Goal: Information Seeking & Learning: Learn about a topic

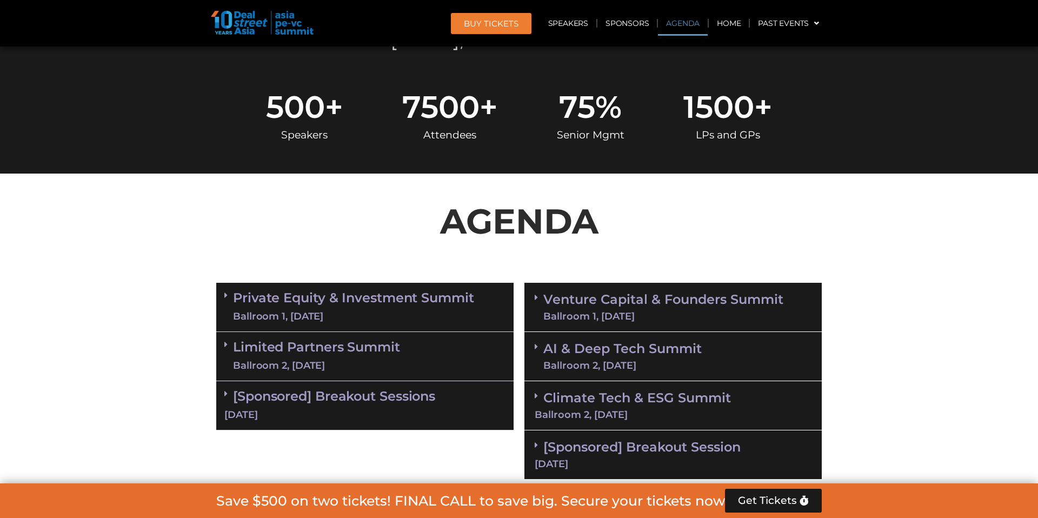
scroll to position [542, 0]
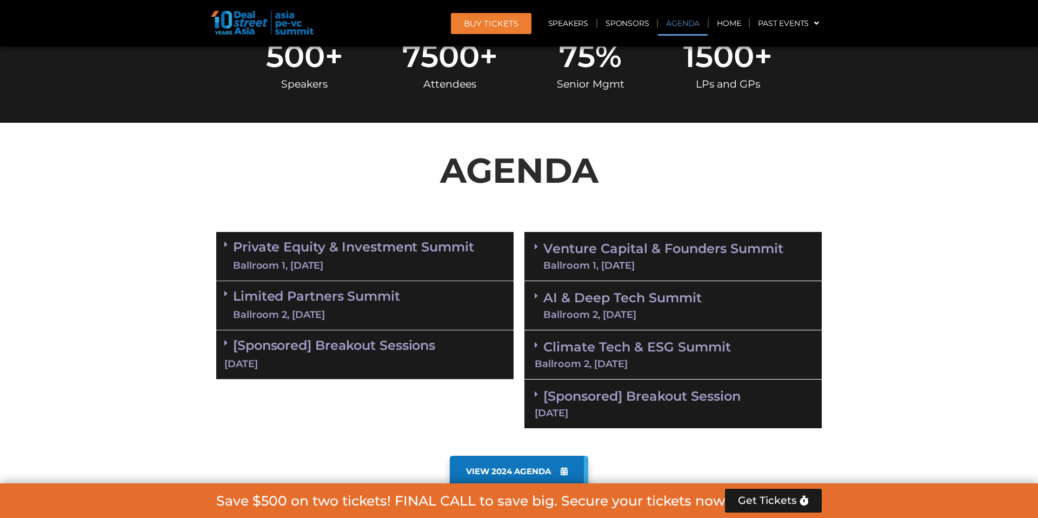
click at [442, 261] on div "Ballroom 1, [DATE]" at bounding box center [353, 266] width 241 height 14
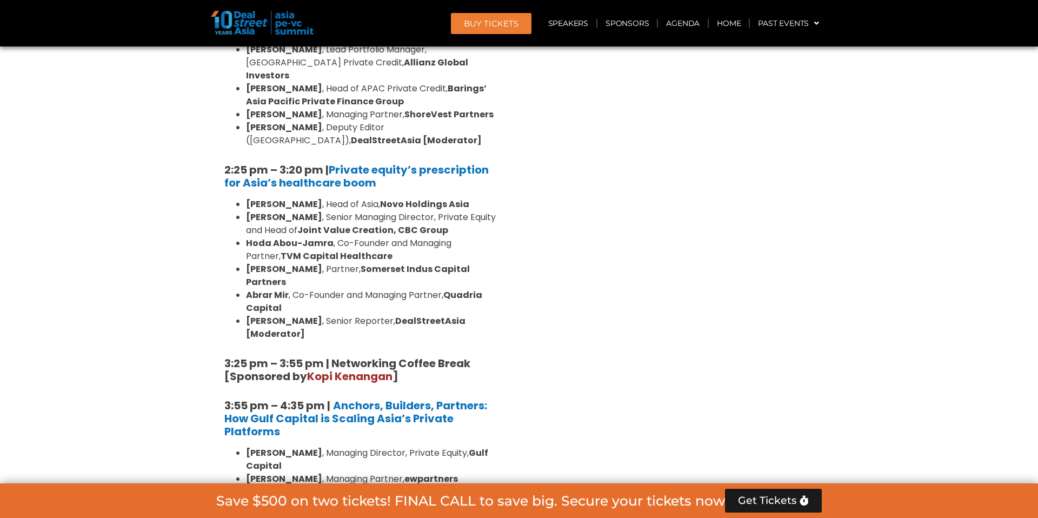
scroll to position [1900, 0]
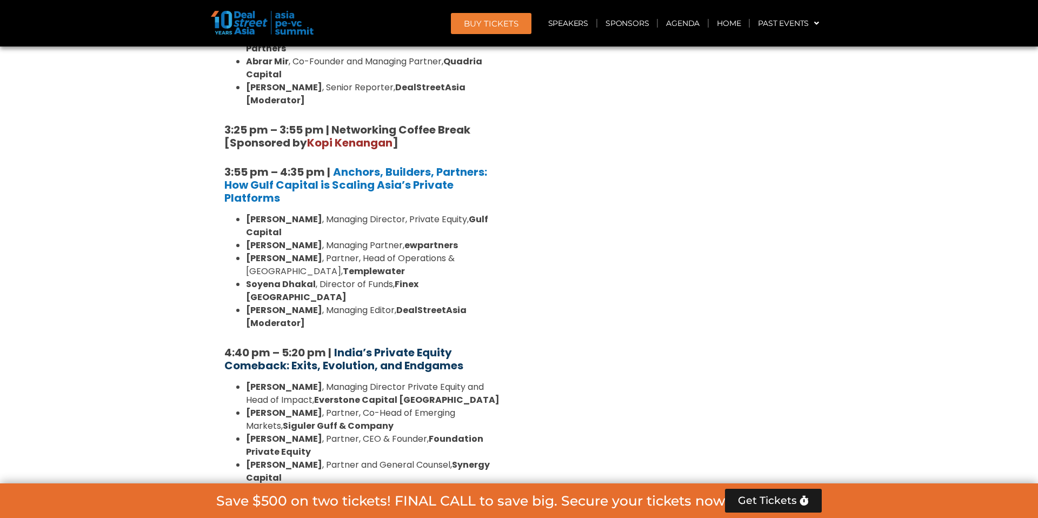
click at [392, 345] on strong "India’s Private Equity Comeback: Exits, Evolution, and Endgames" at bounding box center [343, 359] width 239 height 28
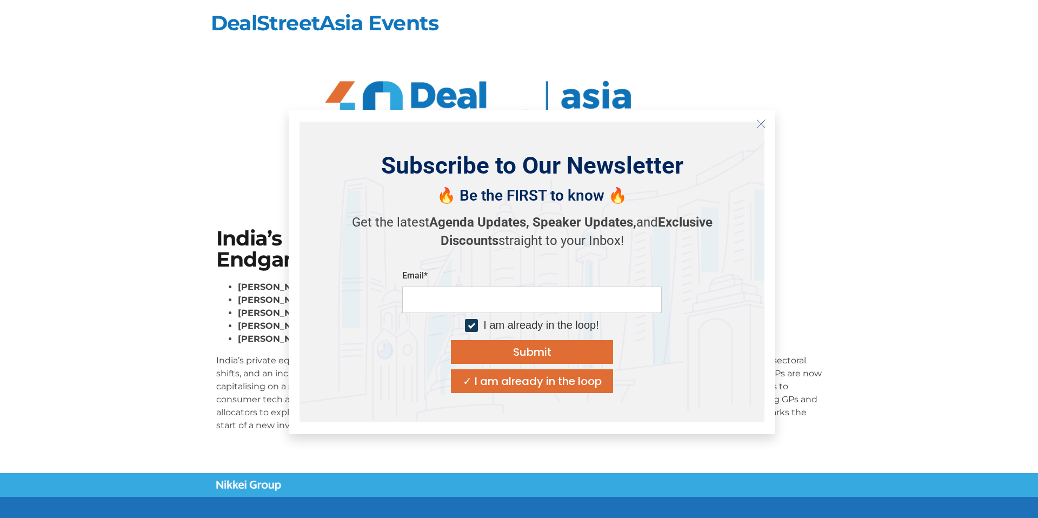
click at [762, 124] on icon "Close" at bounding box center [762, 124] width 10 height 10
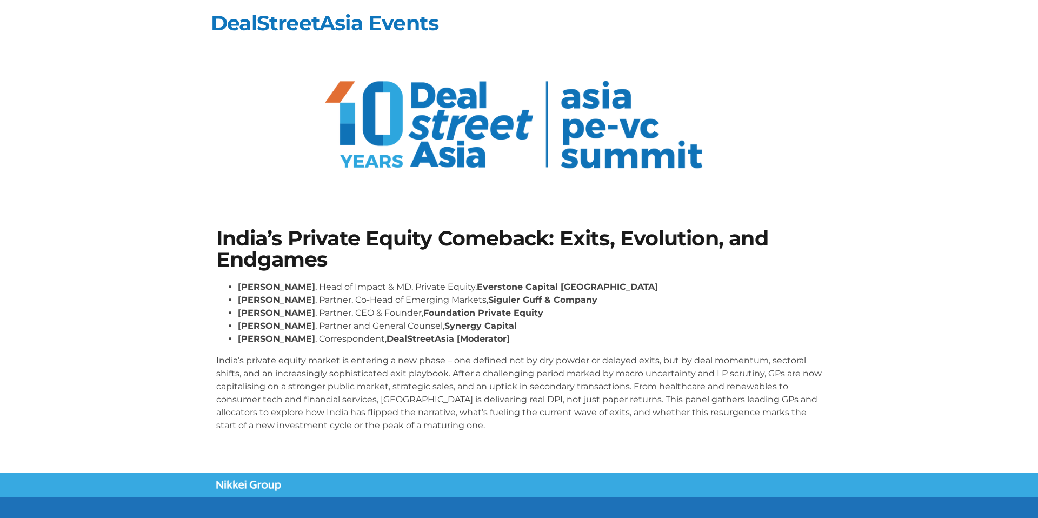
drag, startPoint x: 505, startPoint y: 328, endPoint x: 230, endPoint y: 323, distance: 275.3
click at [238, 323] on li "[PERSON_NAME] , Partner and General Counsel, Synergy Capital" at bounding box center [530, 326] width 584 height 13
click at [315, 390] on p "India’s private equity market is entering a new phase – one defined not by dry …" at bounding box center [519, 393] width 606 height 78
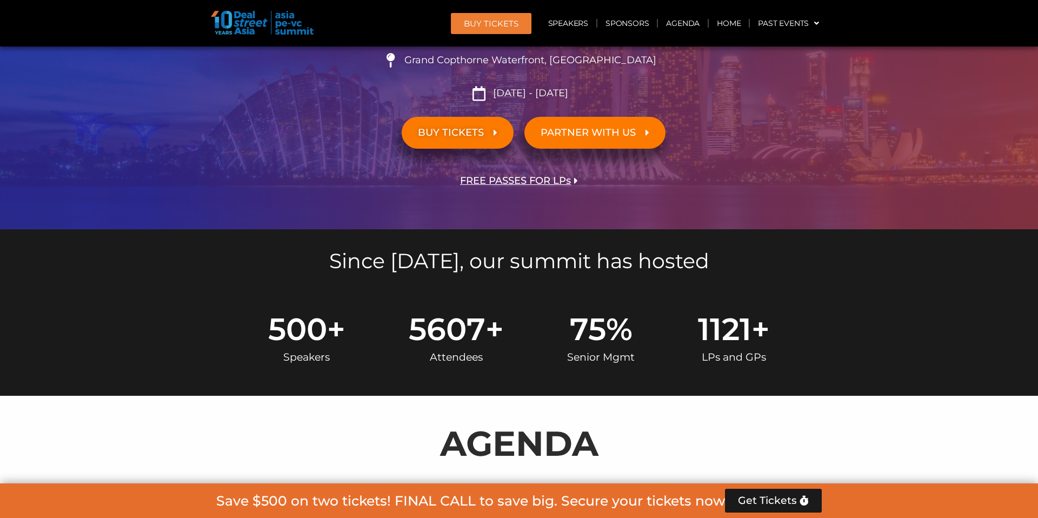
scroll to position [703, 0]
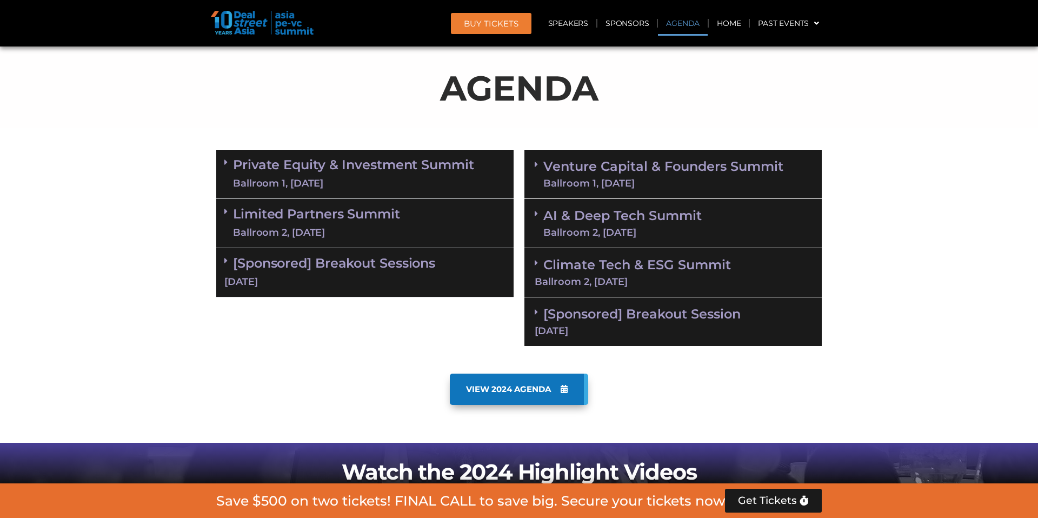
click at [317, 169] on link "Private Equity & Investment Summit Ballroom 1, [DATE]" at bounding box center [353, 174] width 241 height 32
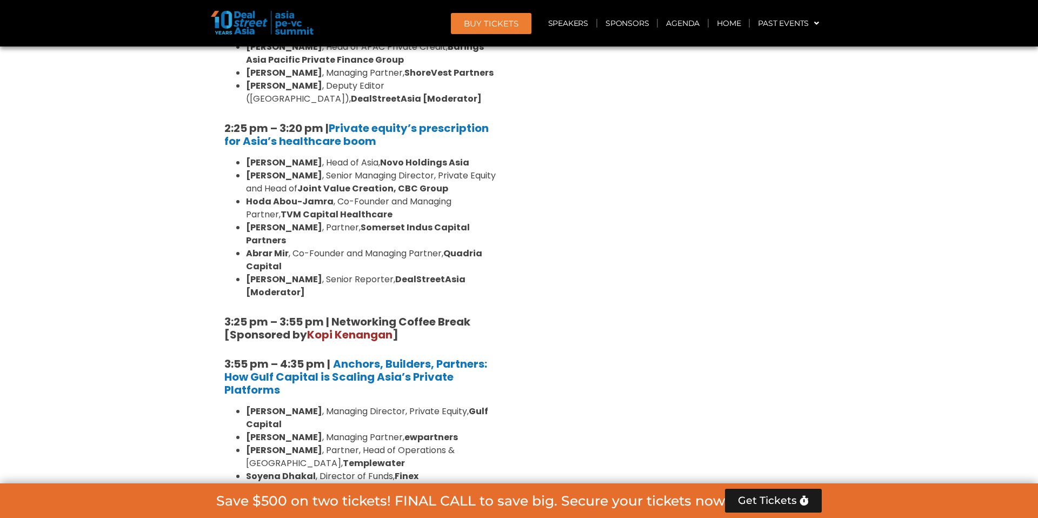
scroll to position [1952, 0]
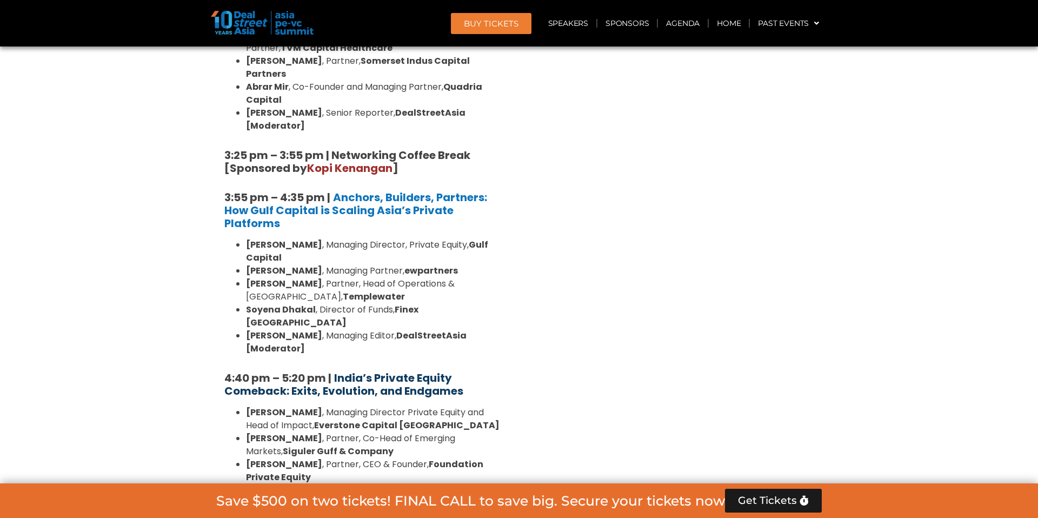
click at [369, 370] on strong "India’s Private Equity Comeback: Exits, Evolution, and Endgames" at bounding box center [343, 384] width 239 height 28
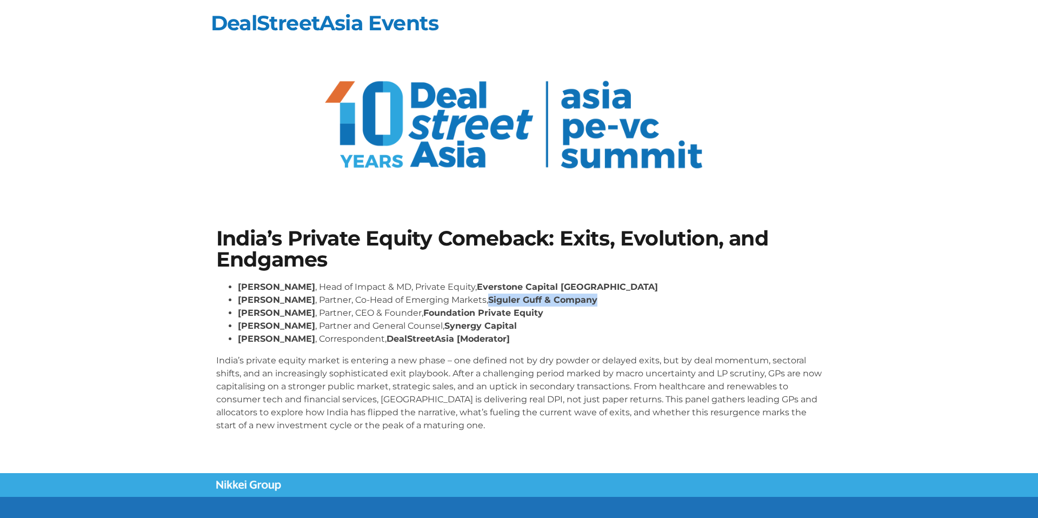
drag, startPoint x: 597, startPoint y: 298, endPoint x: 515, endPoint y: 296, distance: 82.2
click at [515, 296] on li "Shaun Khubchandani , Partner, Co-Head of Emerging Markets, Siguler Guff & Compa…" at bounding box center [530, 300] width 584 height 13
copy strong "Siguler Guff & Company"
